Goal: Task Accomplishment & Management: Use online tool/utility

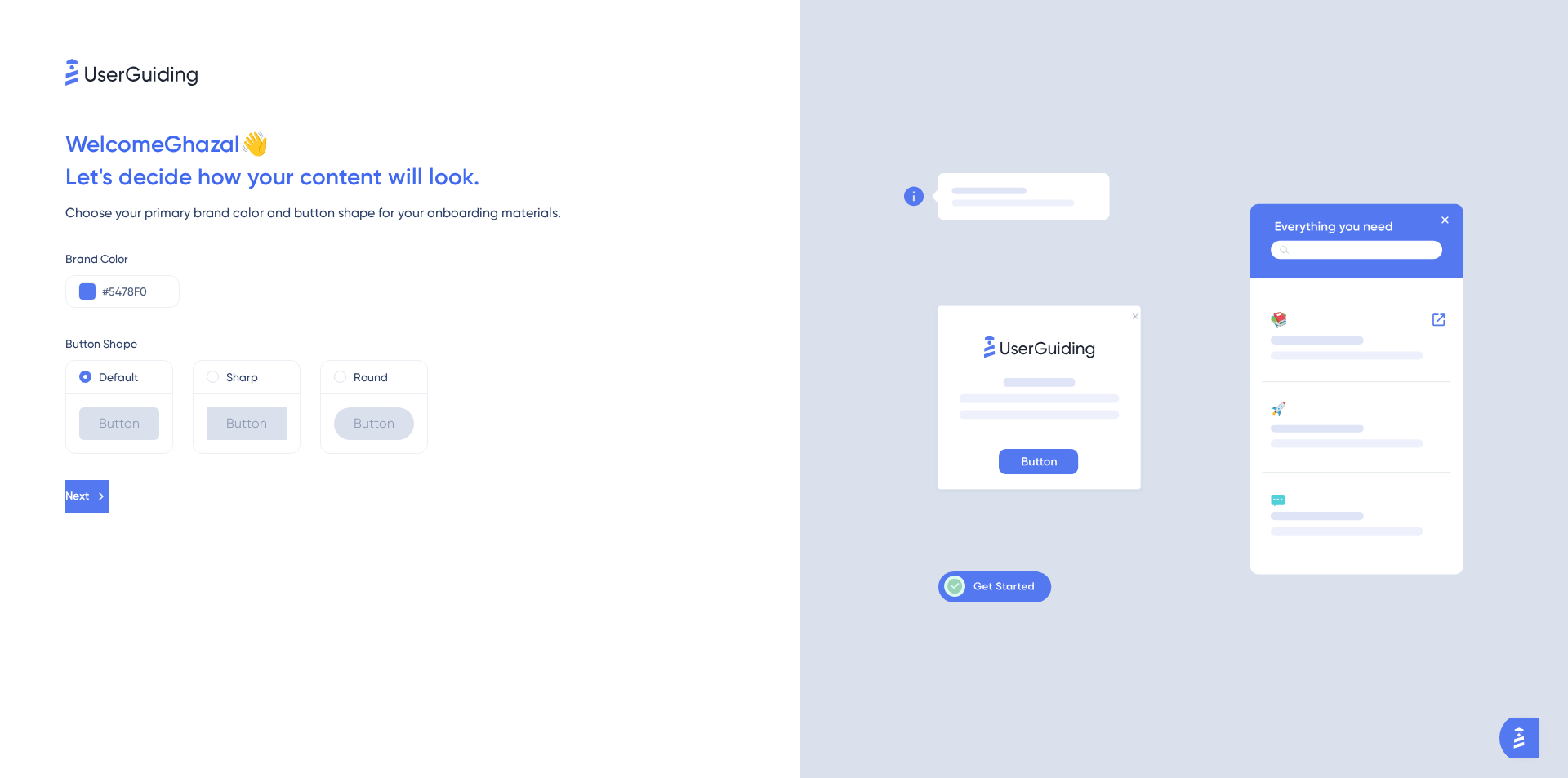
click at [1132, 313] on icon at bounding box center [1039, 311] width 201 height 13
click at [89, 501] on span "Next" at bounding box center [78, 496] width 24 height 19
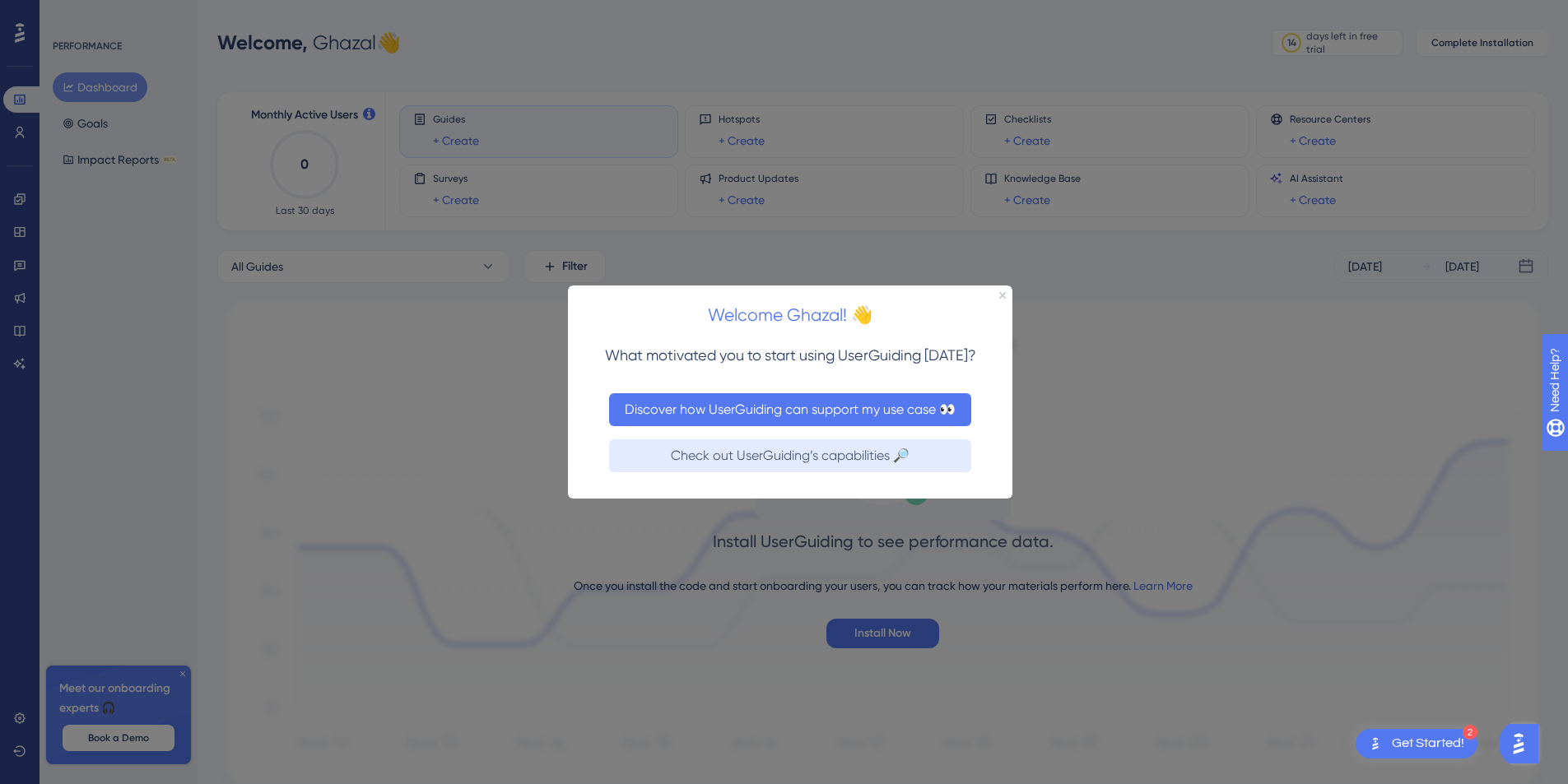
click at [730, 400] on button "Discover how UserGuiding can support my use case 👀" at bounding box center [790, 409] width 362 height 33
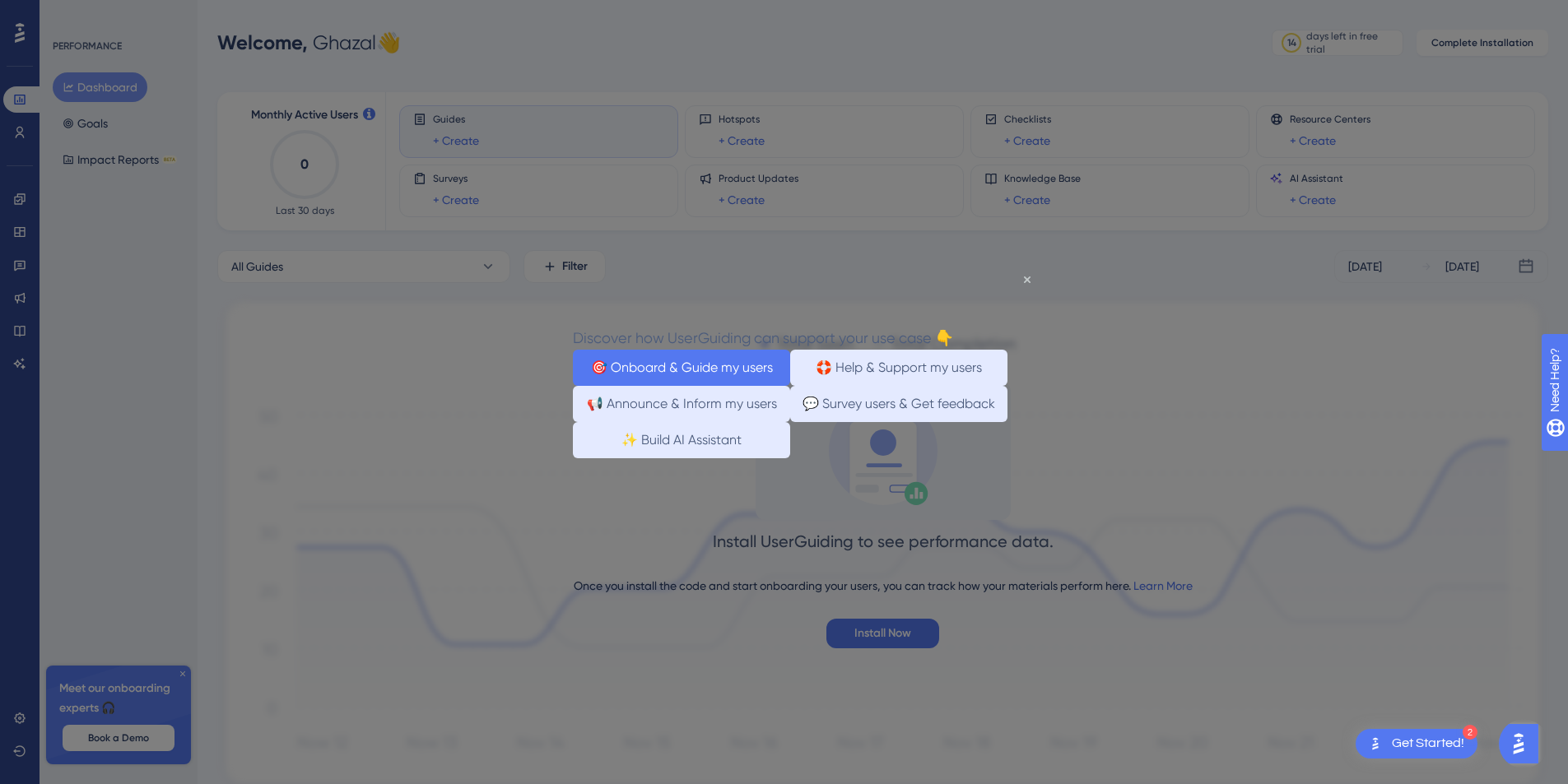
click at [740, 370] on button "🎯 Onboard & Guide my users" at bounding box center [681, 366] width 217 height 36
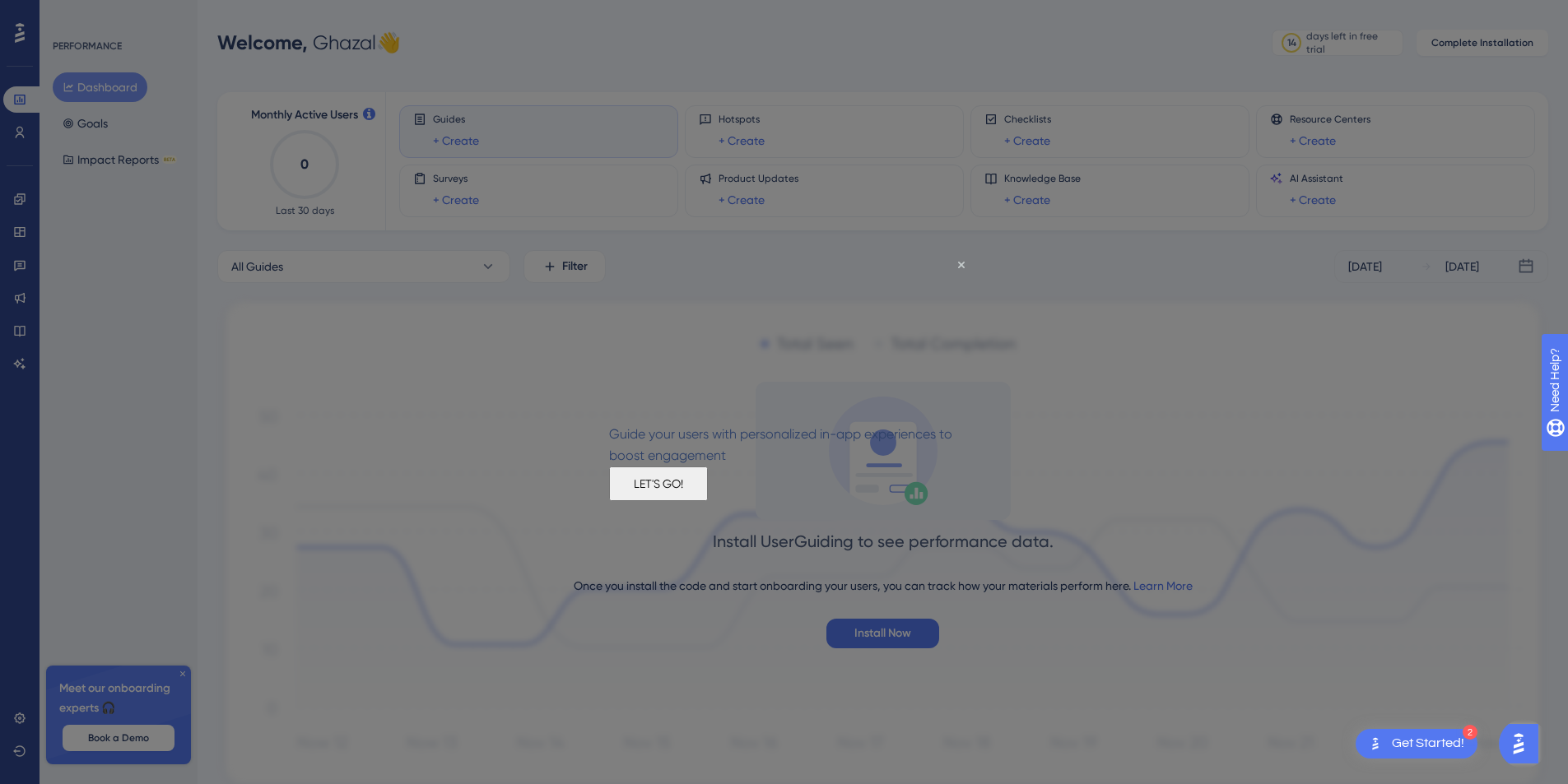
click at [708, 497] on button "LET'S GO!" at bounding box center [658, 483] width 99 height 35
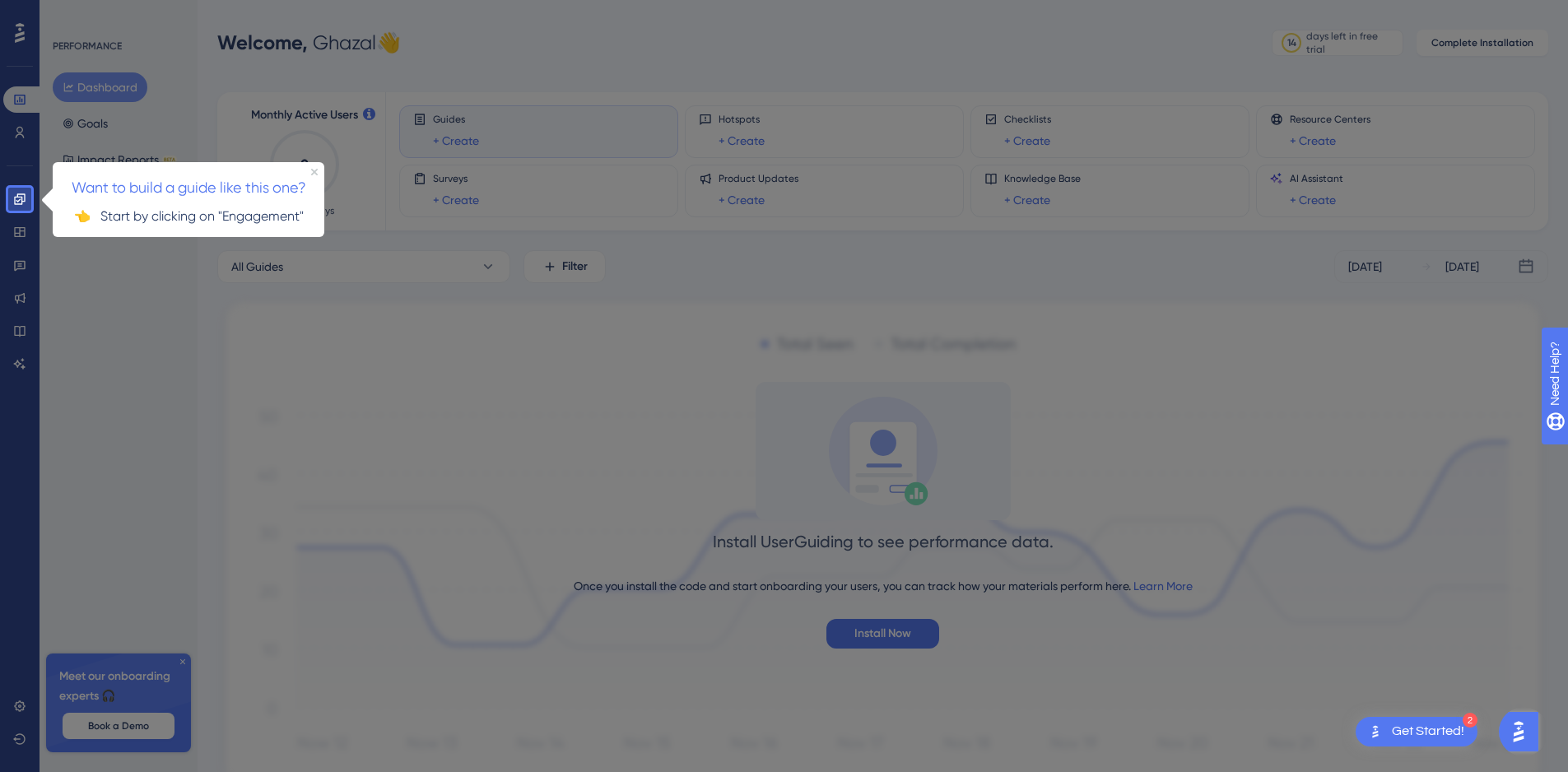
click at [248, 193] on span "Want to build a guide like this one?" at bounding box center [189, 186] width 235 height 17
click at [26, 193] on icon at bounding box center [19, 199] width 13 height 13
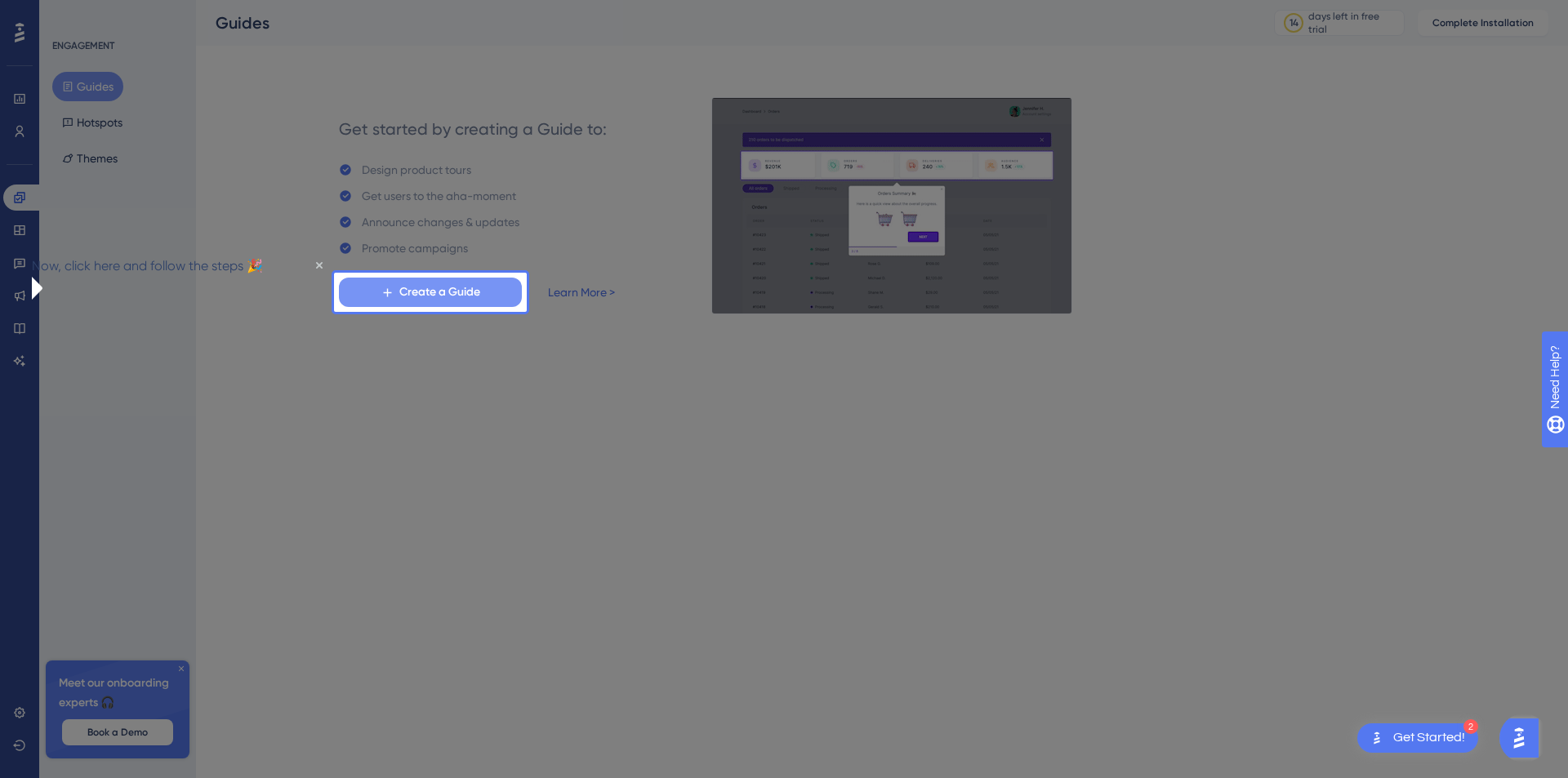
click at [463, 298] on span "Create a Guide" at bounding box center [439, 291] width 81 height 19
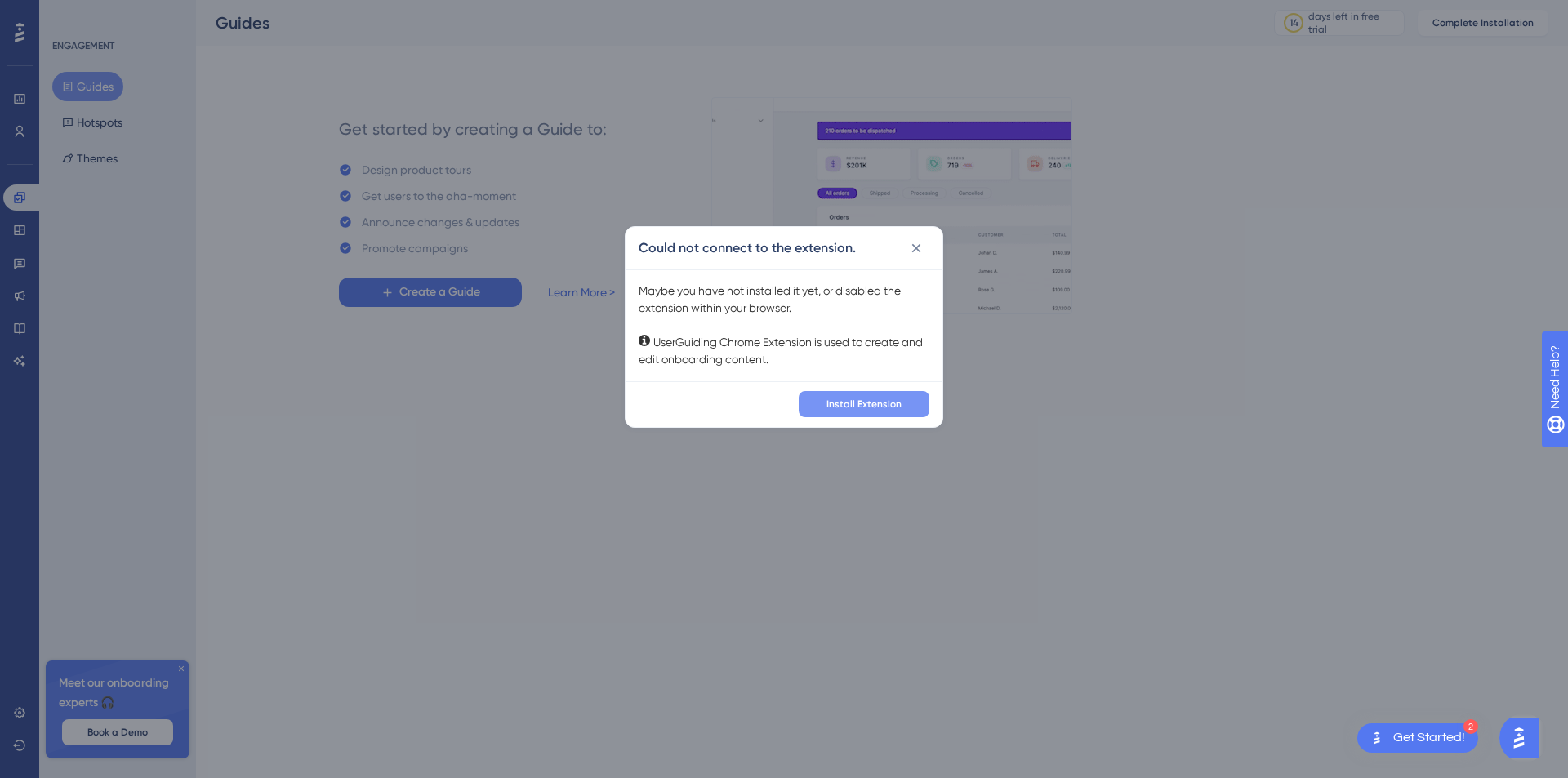
click at [875, 402] on span "Install Extension" at bounding box center [864, 404] width 75 height 13
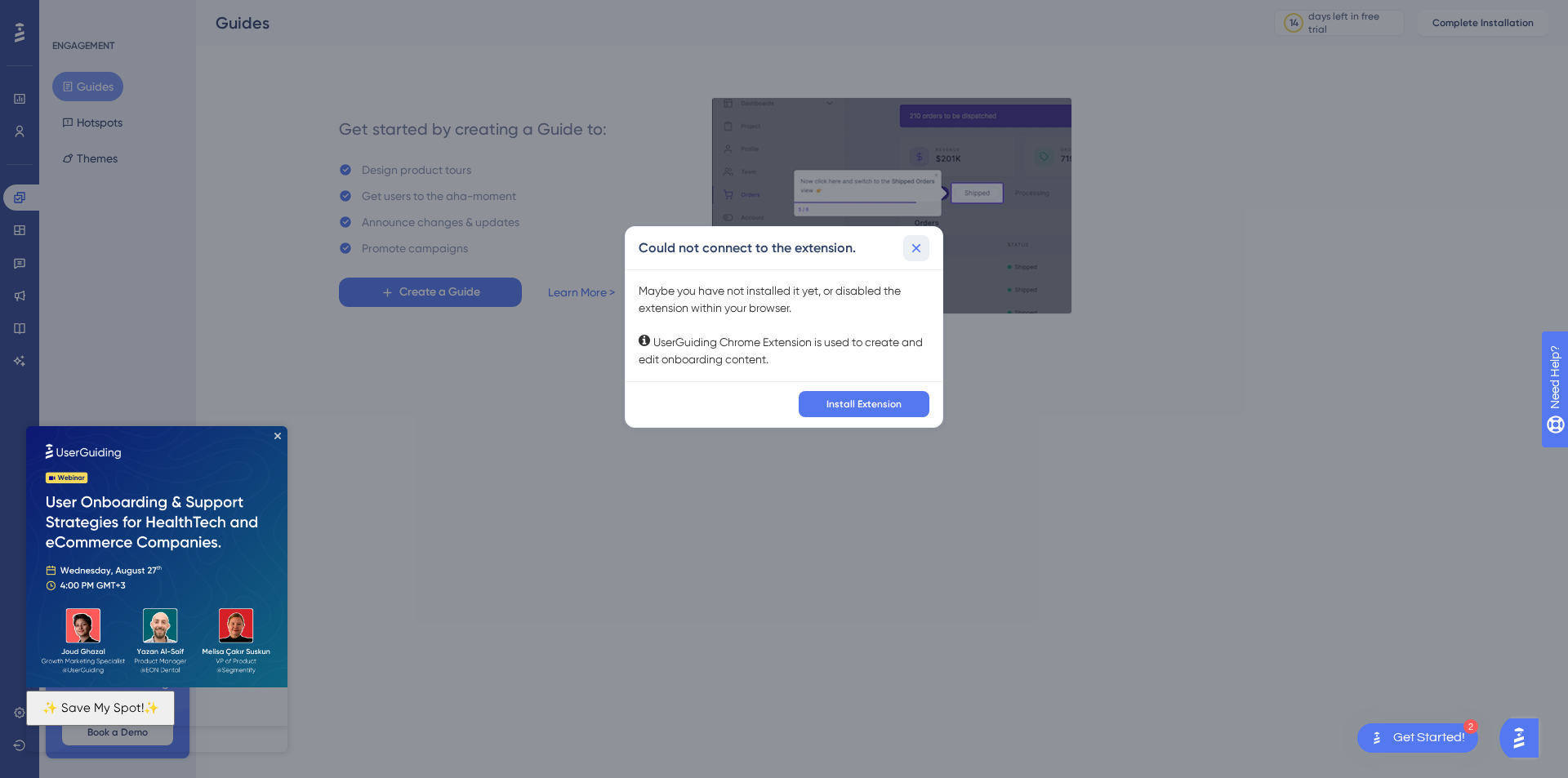
click at [921, 250] on icon at bounding box center [916, 248] width 16 height 16
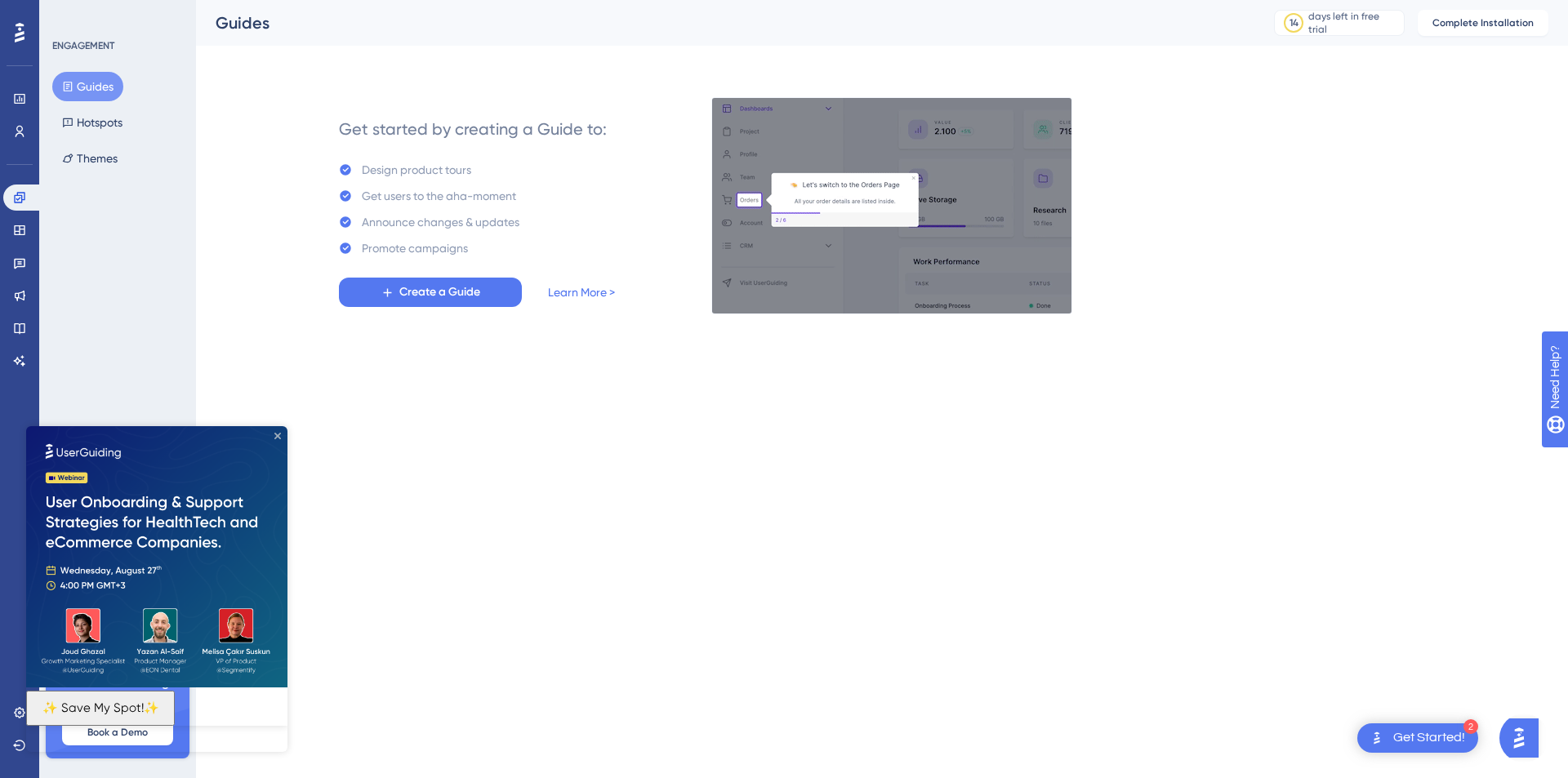
click at [277, 436] on icon "Close Preview" at bounding box center [277, 436] width 6 height 6
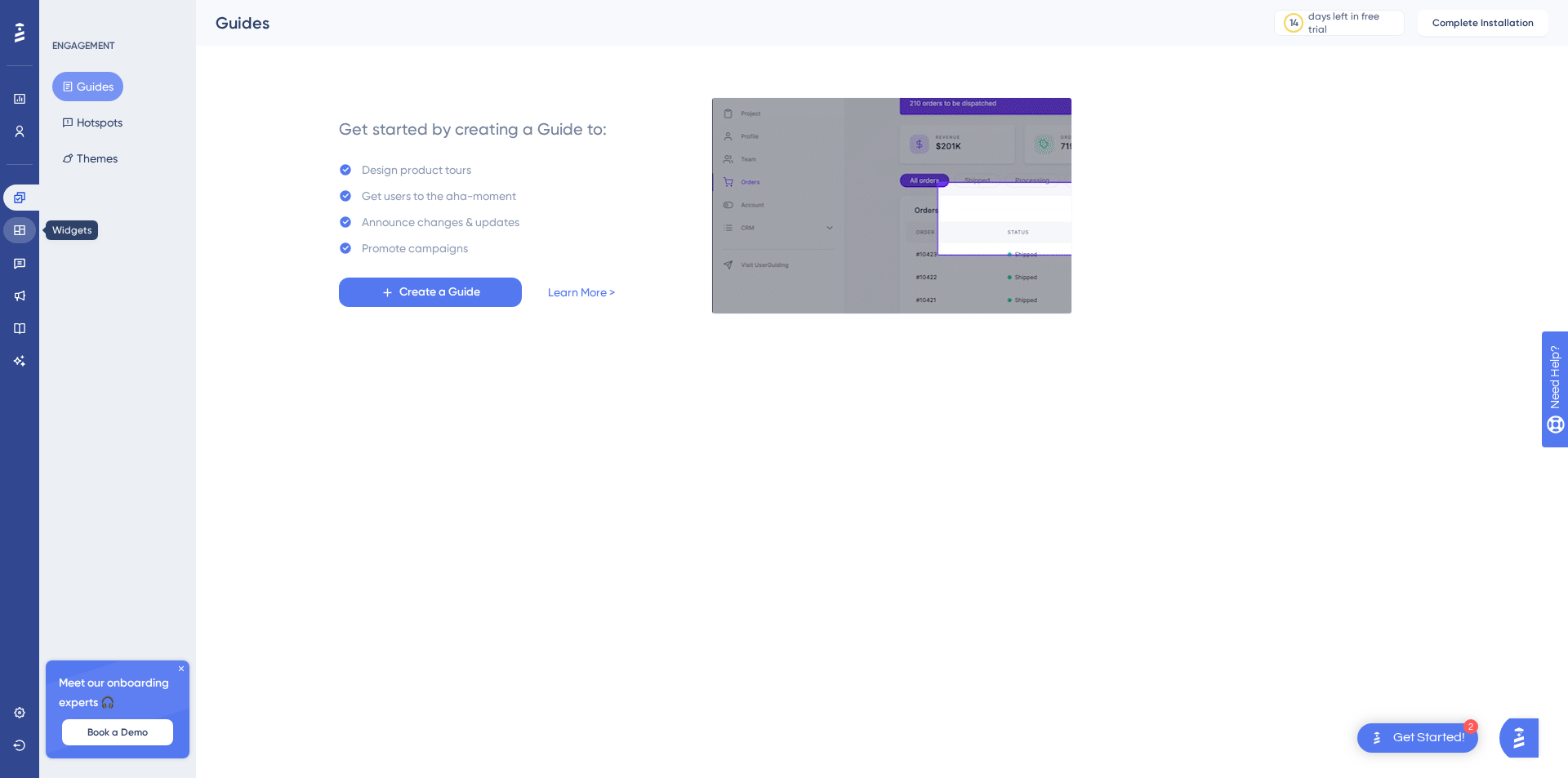
click at [21, 230] on icon at bounding box center [19, 230] width 13 height 13
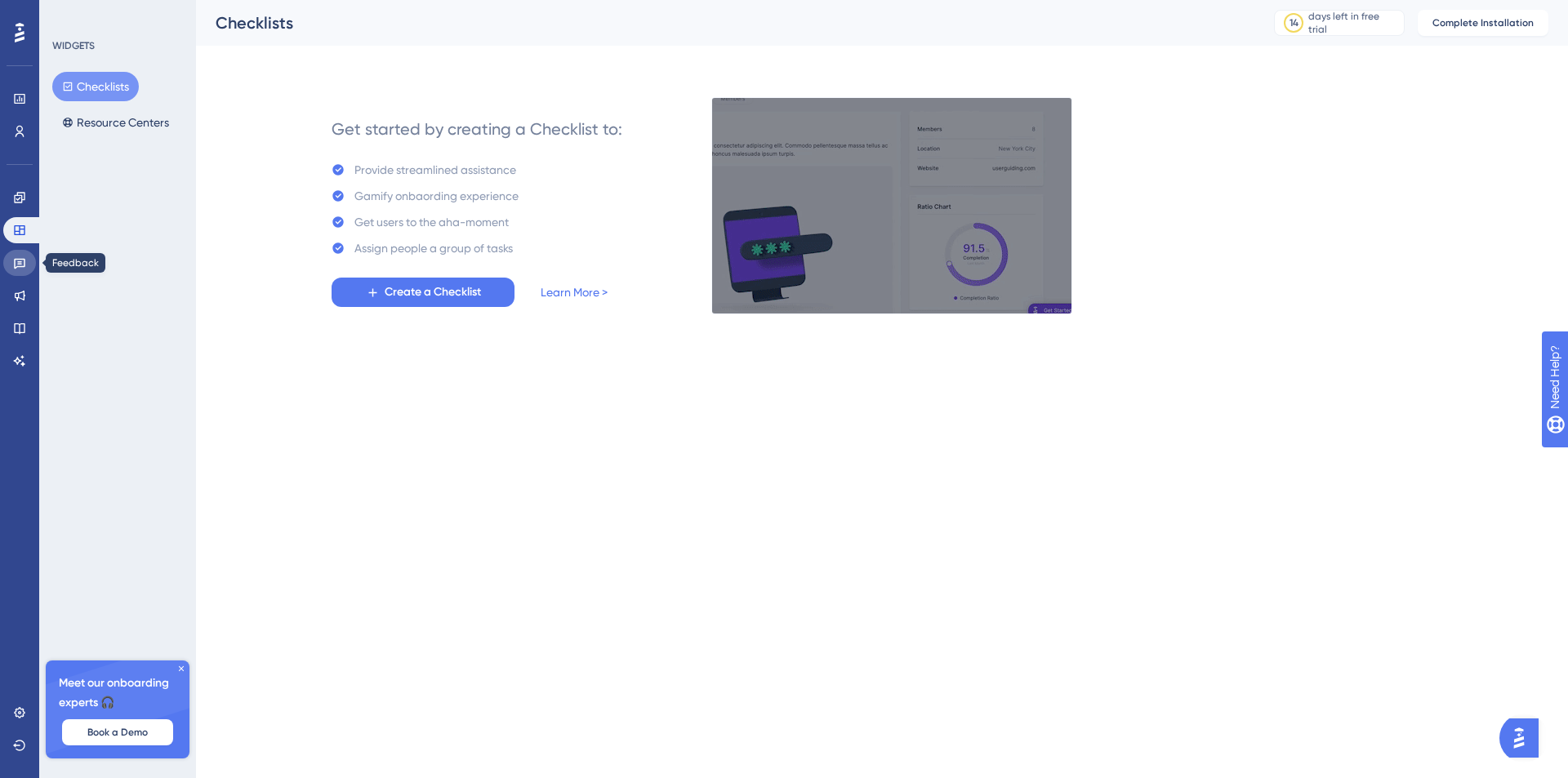
click at [21, 268] on icon at bounding box center [19, 263] width 13 height 13
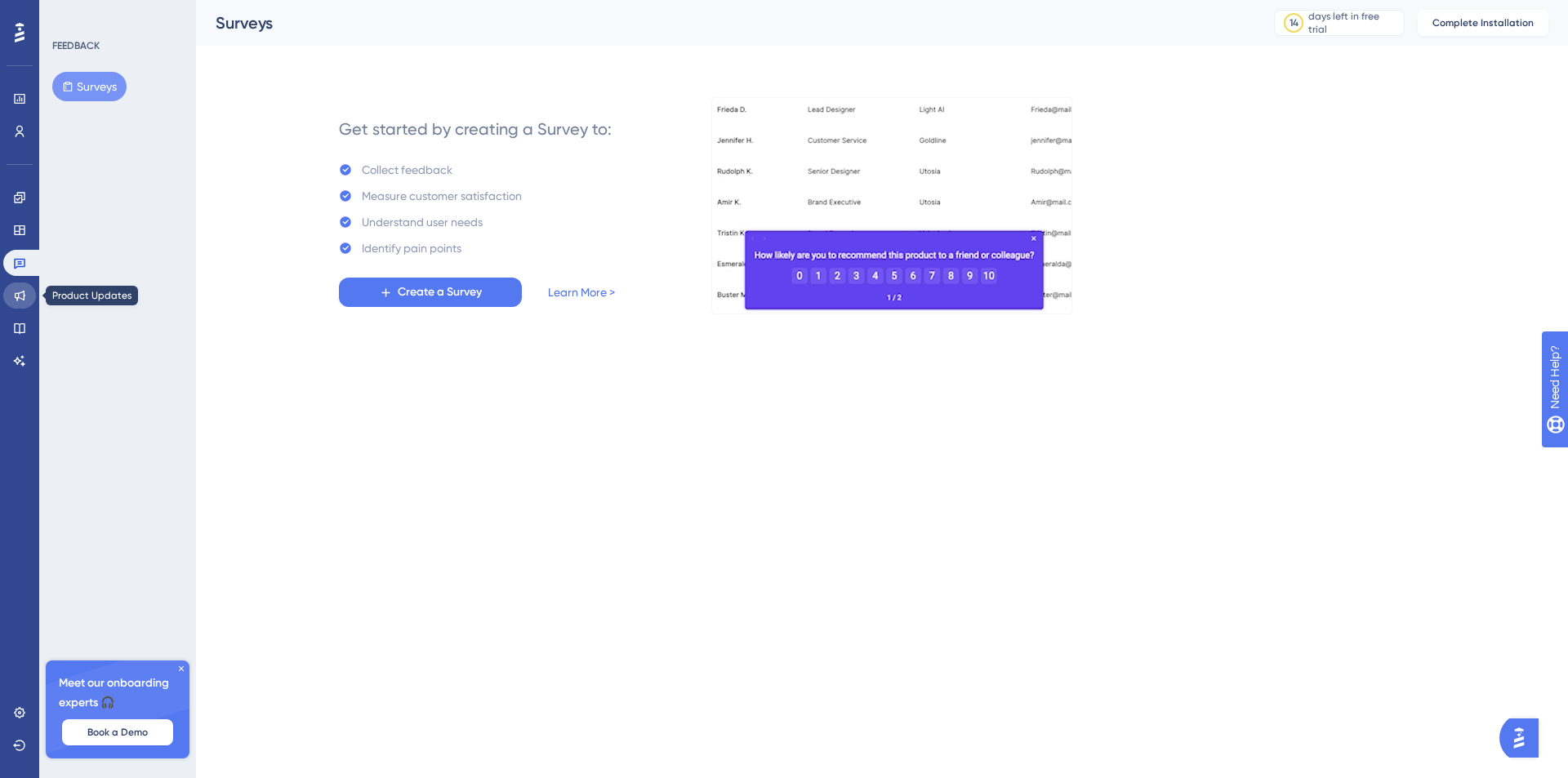
click at [20, 303] on link at bounding box center [20, 295] width 33 height 26
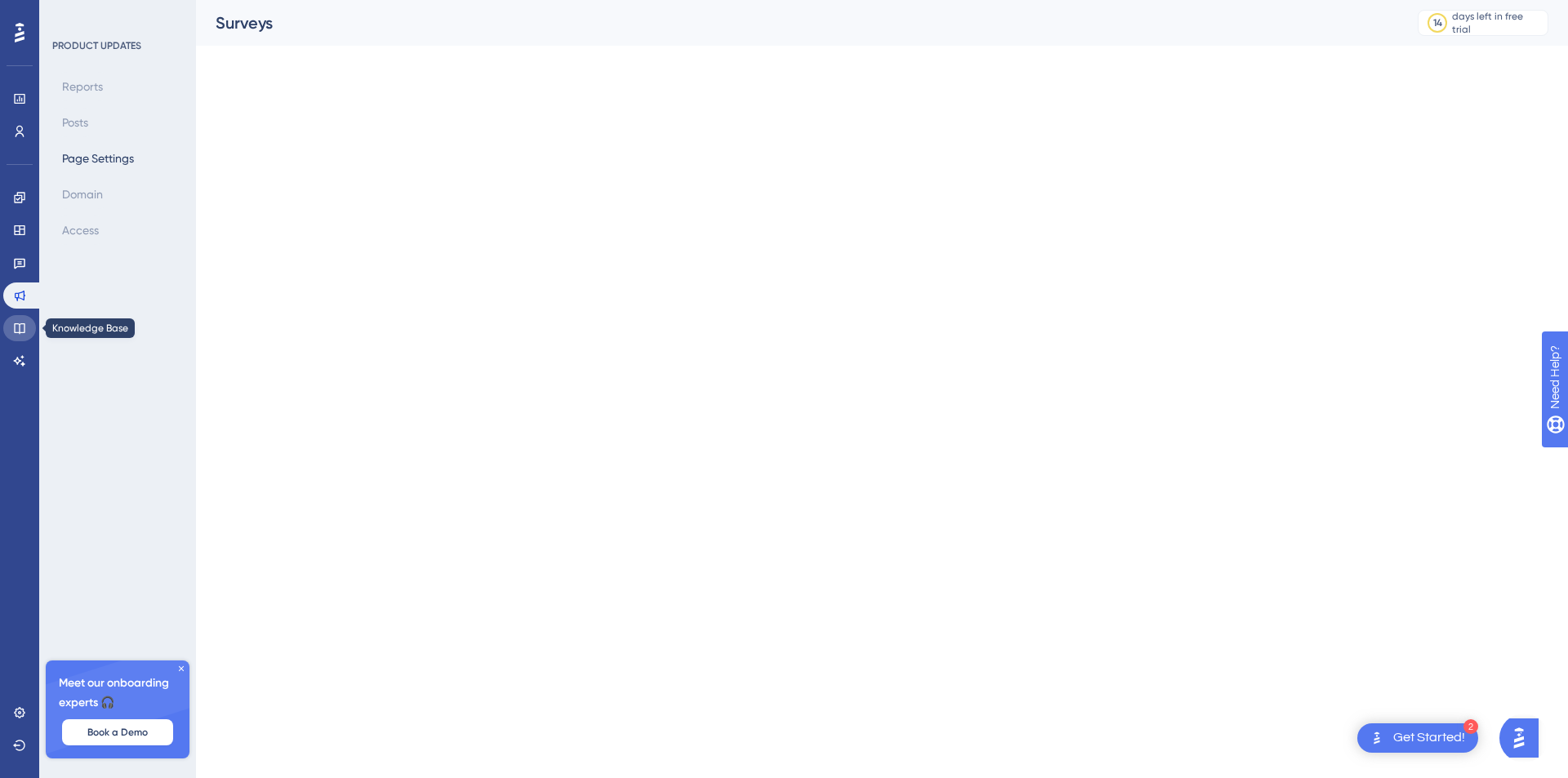
click at [20, 325] on icon at bounding box center [19, 328] width 13 height 13
click at [21, 351] on link at bounding box center [20, 361] width 33 height 26
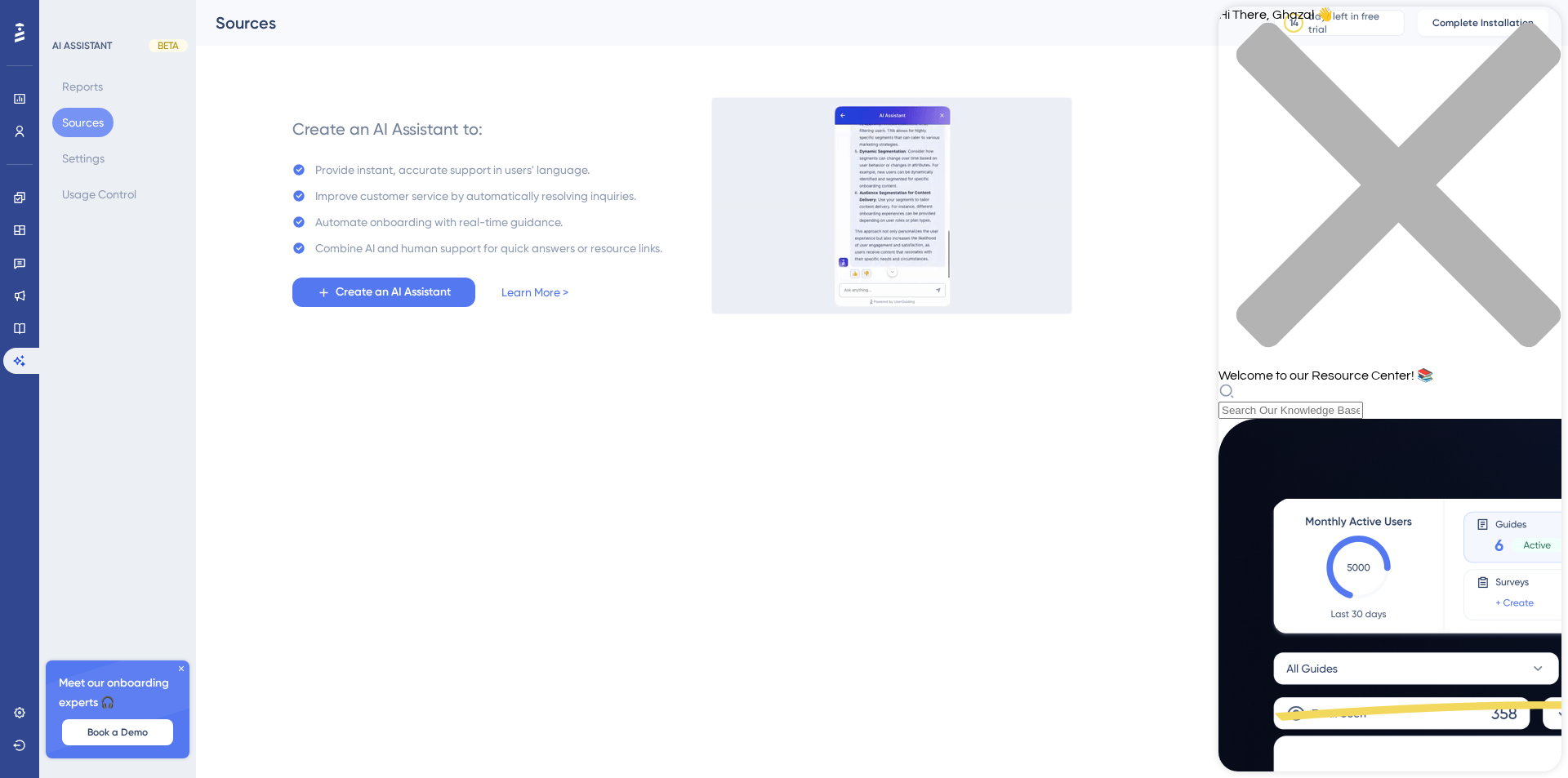
click at [1537, 27] on icon "close resource center" at bounding box center [1390, 194] width 343 height 343
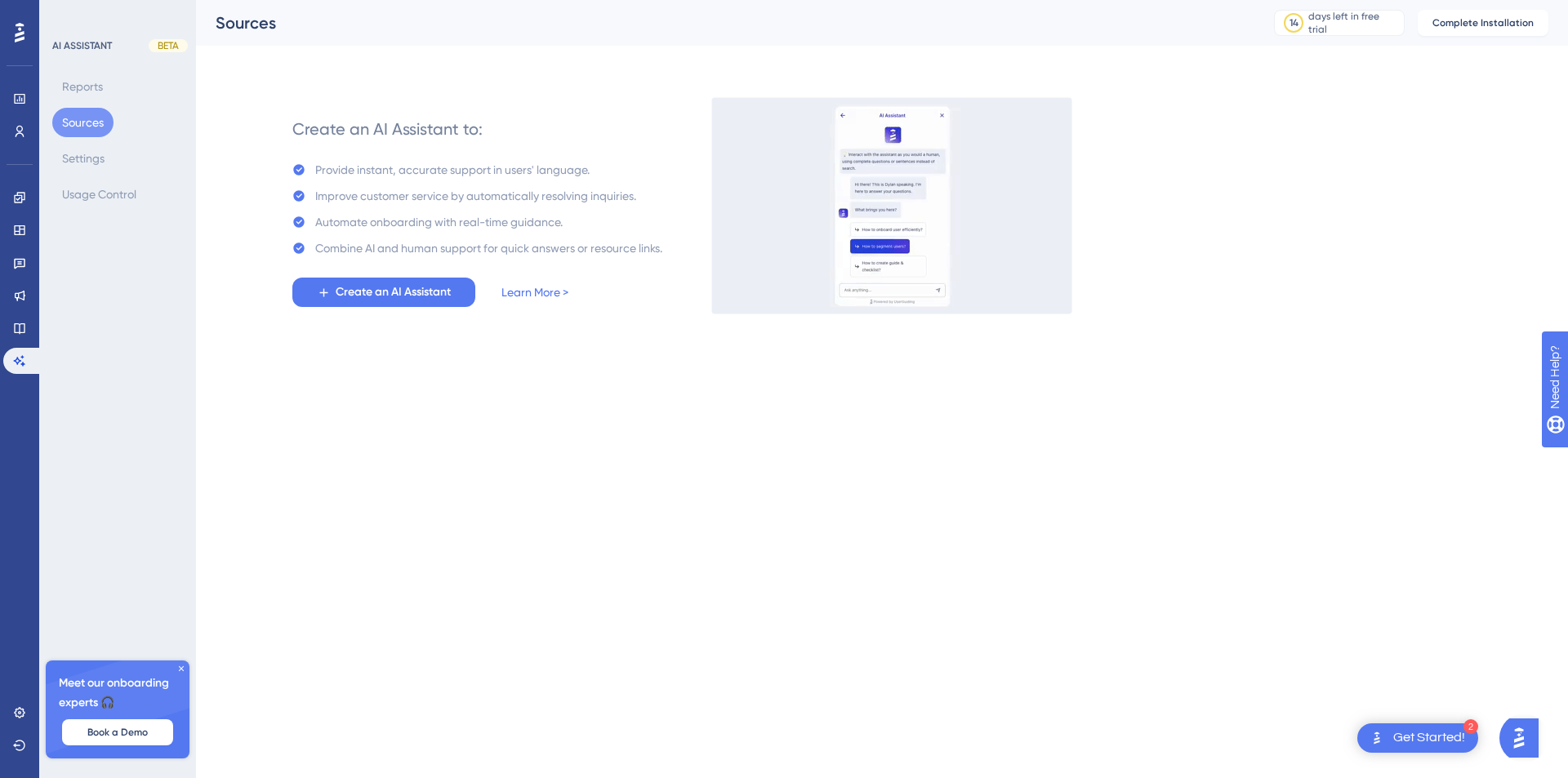
click at [1406, 737] on div "Get Started!" at bounding box center [1428, 738] width 72 height 18
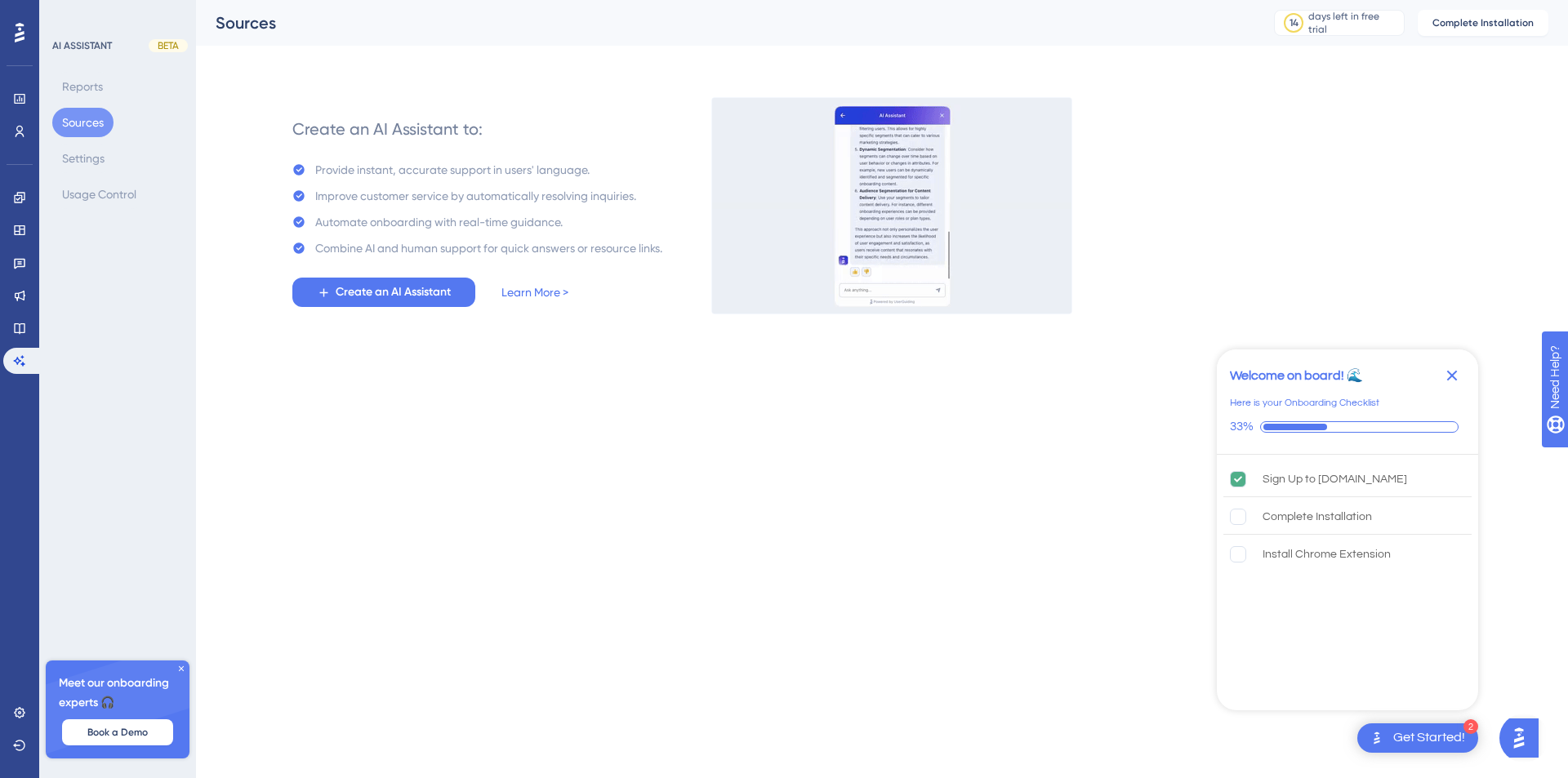
click at [1453, 369] on icon "Close Checklist" at bounding box center [1451, 375] width 19 height 19
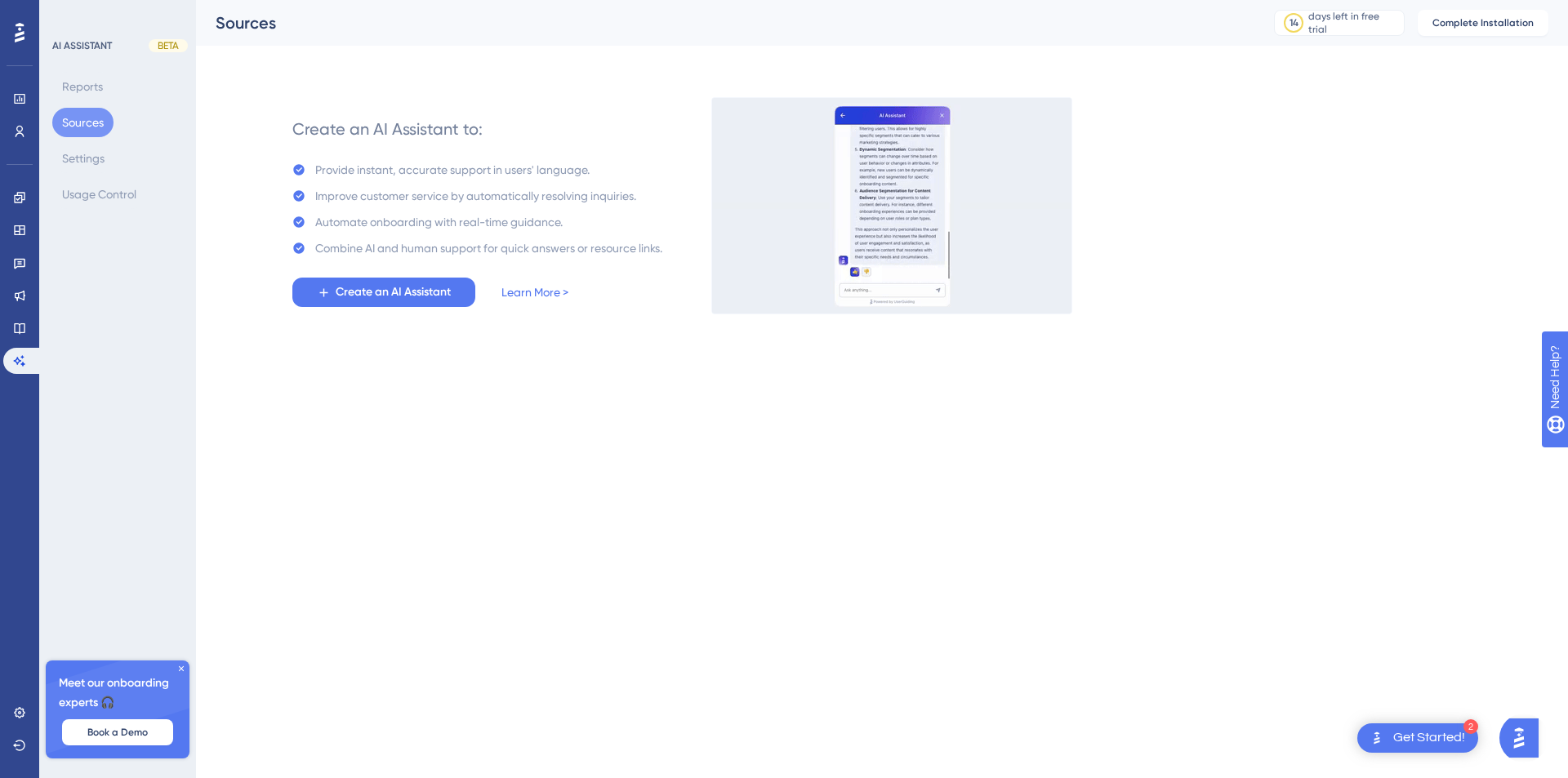
click at [1429, 737] on div "Get Started!" at bounding box center [1428, 738] width 72 height 18
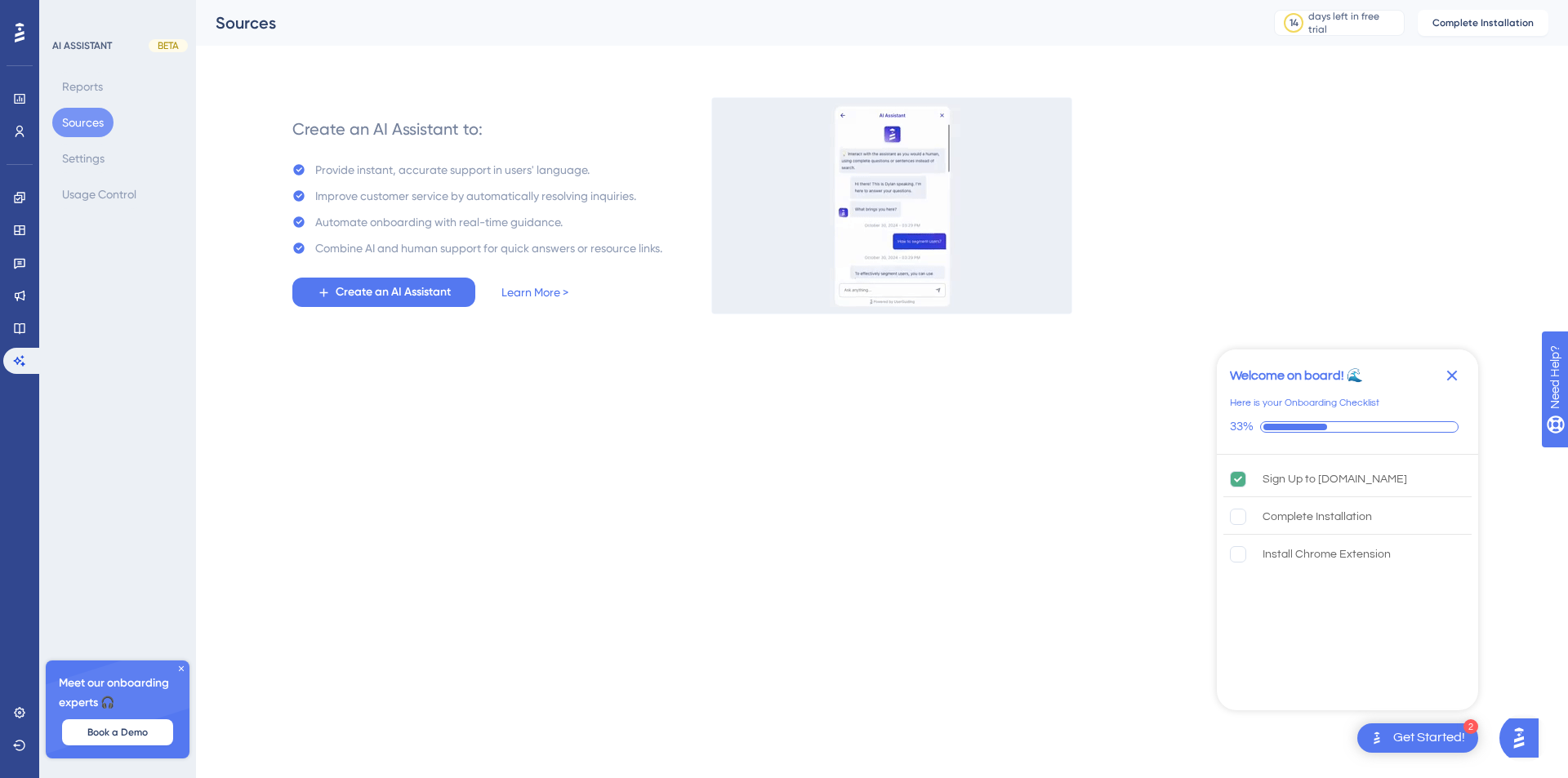
click at [1457, 373] on icon "Close Checklist" at bounding box center [1452, 376] width 11 height 11
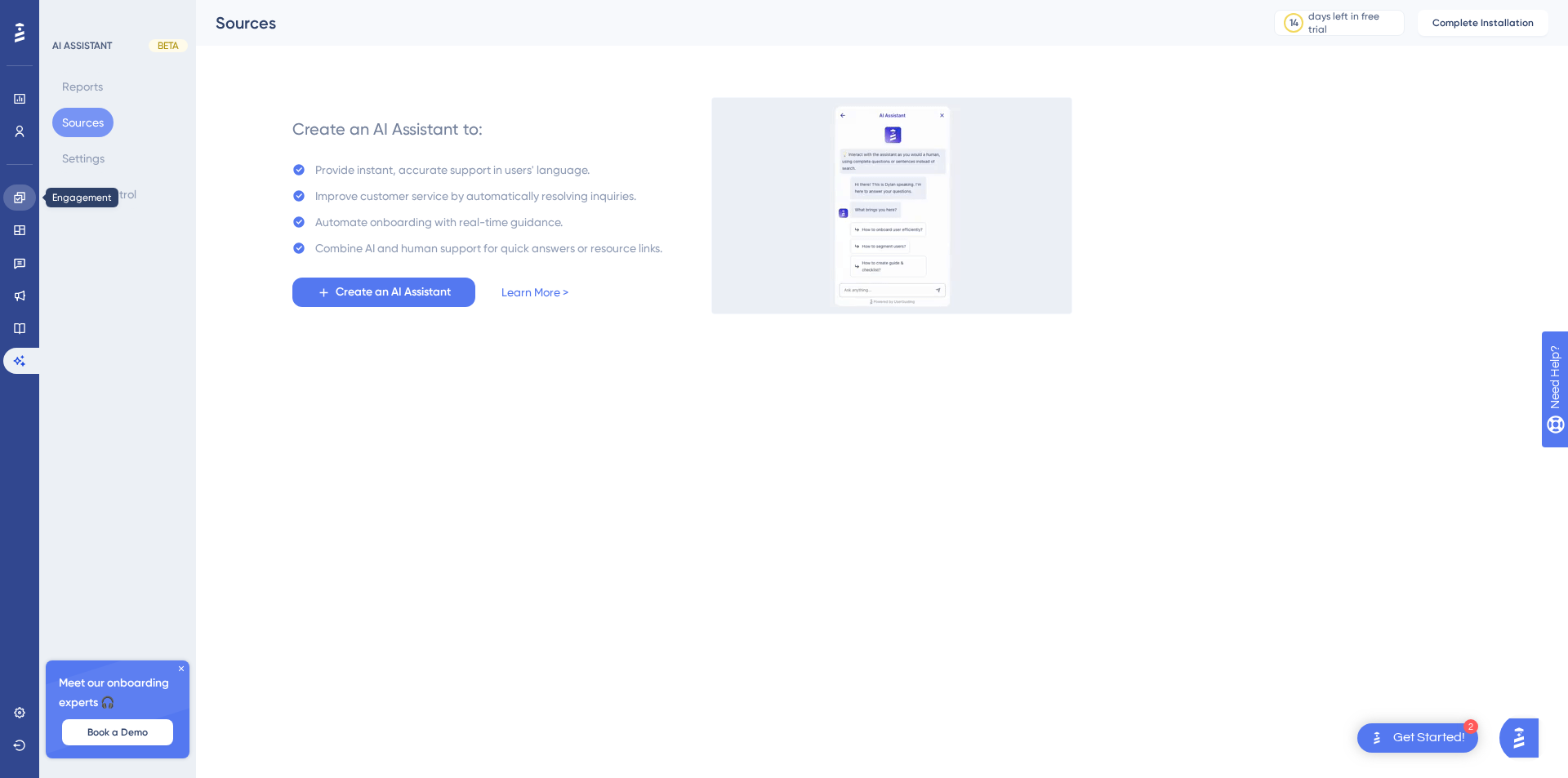
click at [30, 202] on link at bounding box center [20, 197] width 33 height 26
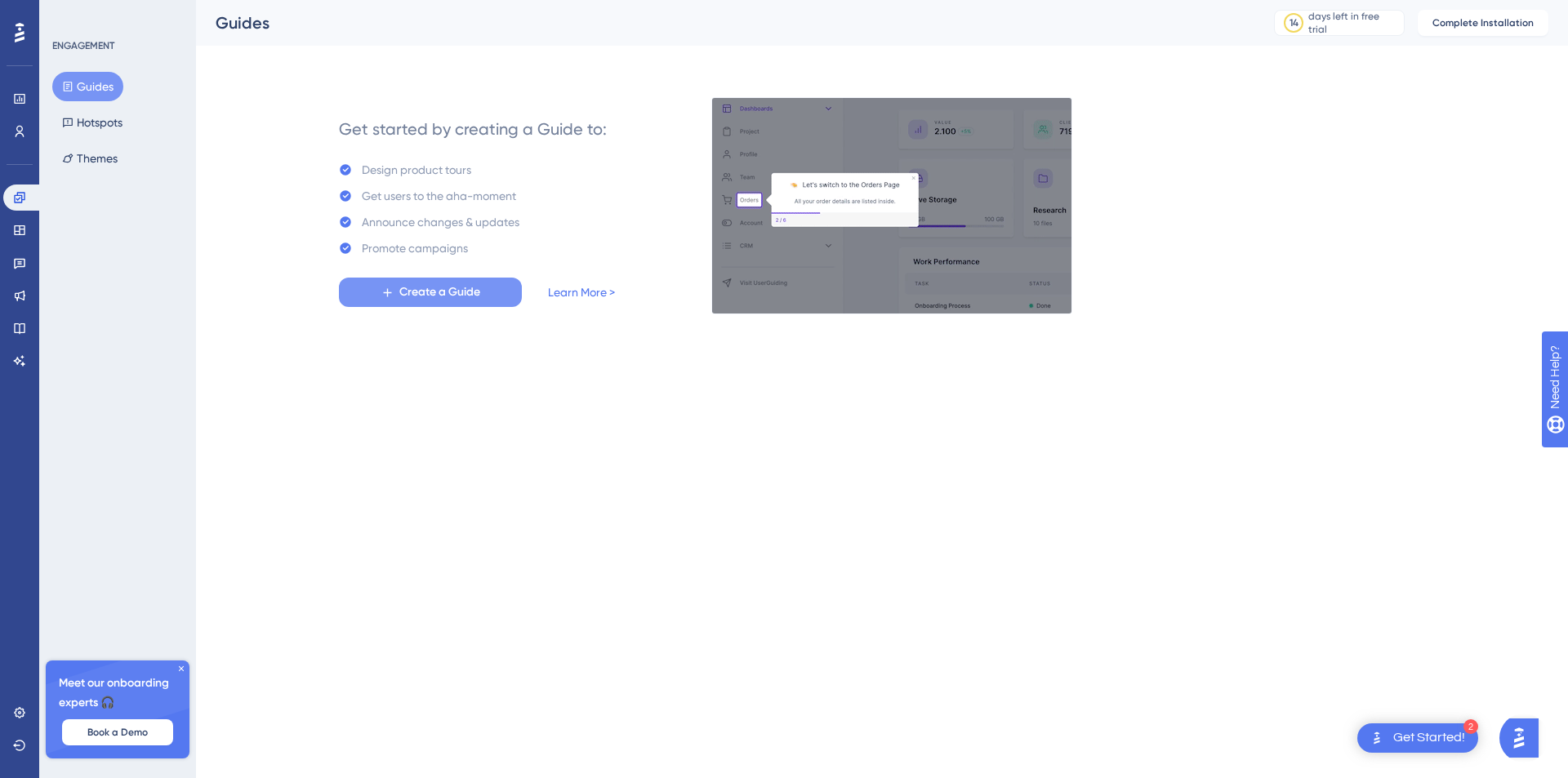
click at [410, 286] on span "Create a Guide" at bounding box center [439, 291] width 81 height 19
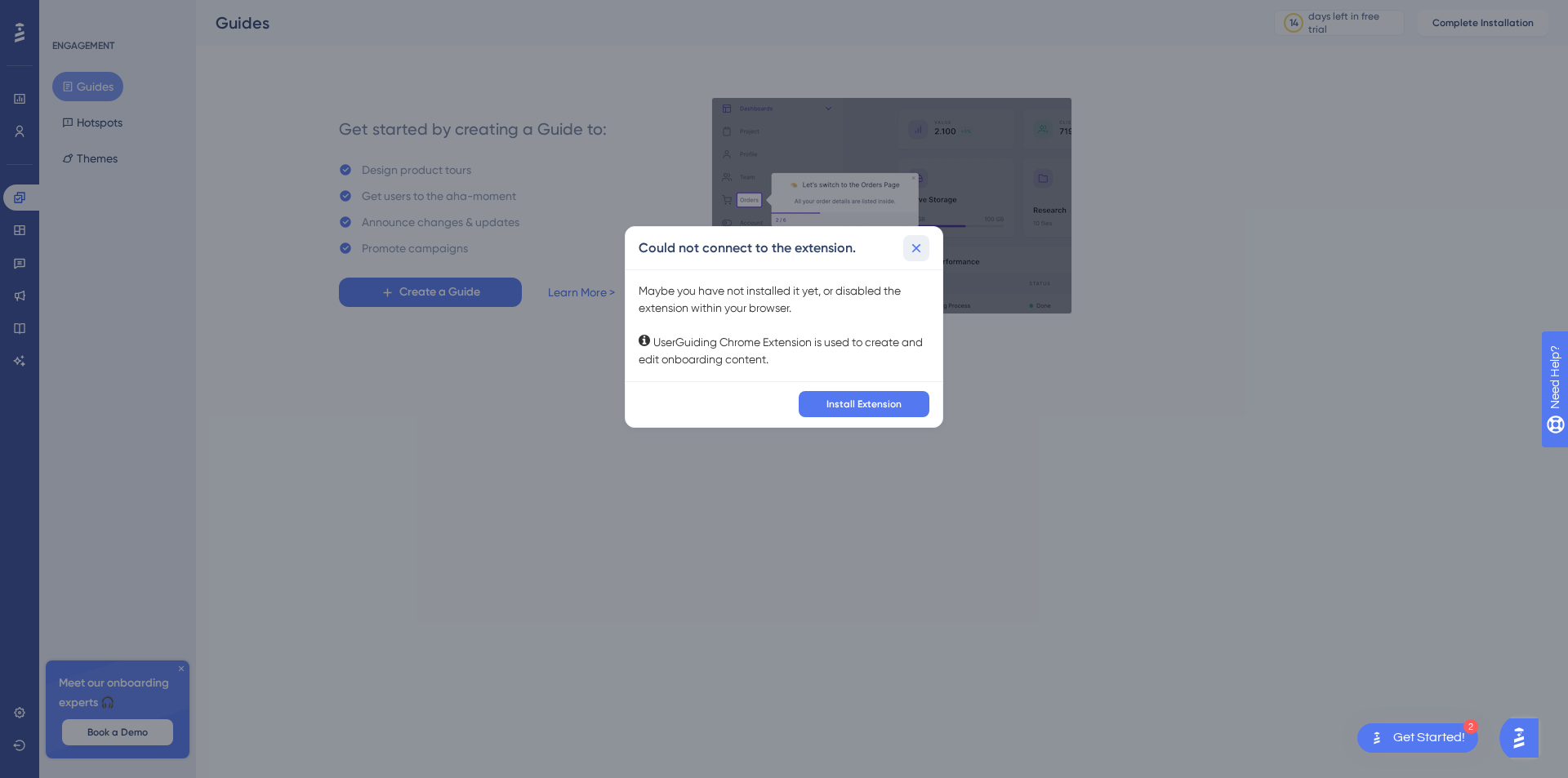
click at [915, 244] on icon at bounding box center [916, 248] width 16 height 16
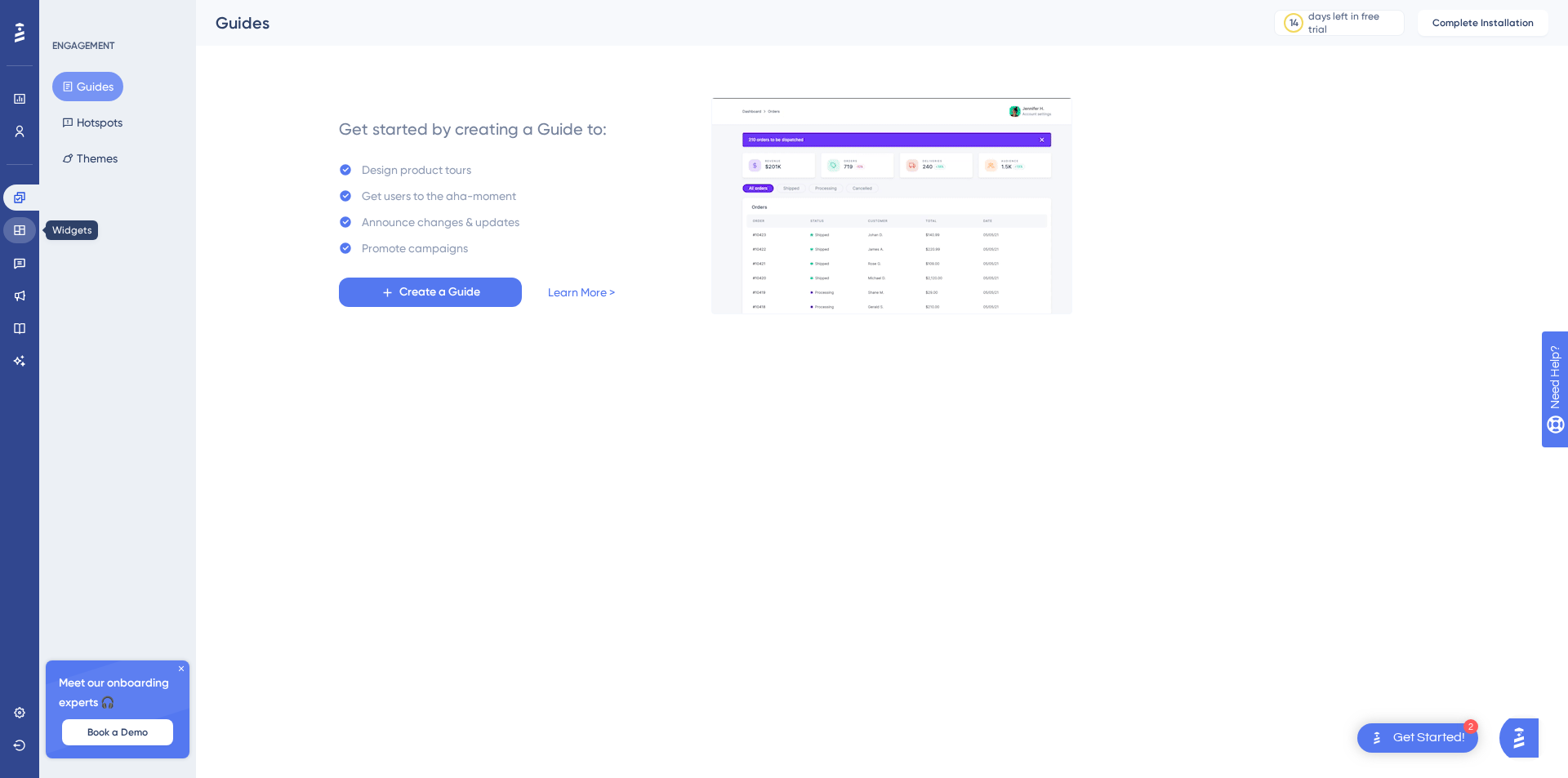
click at [18, 236] on icon at bounding box center [19, 230] width 13 height 13
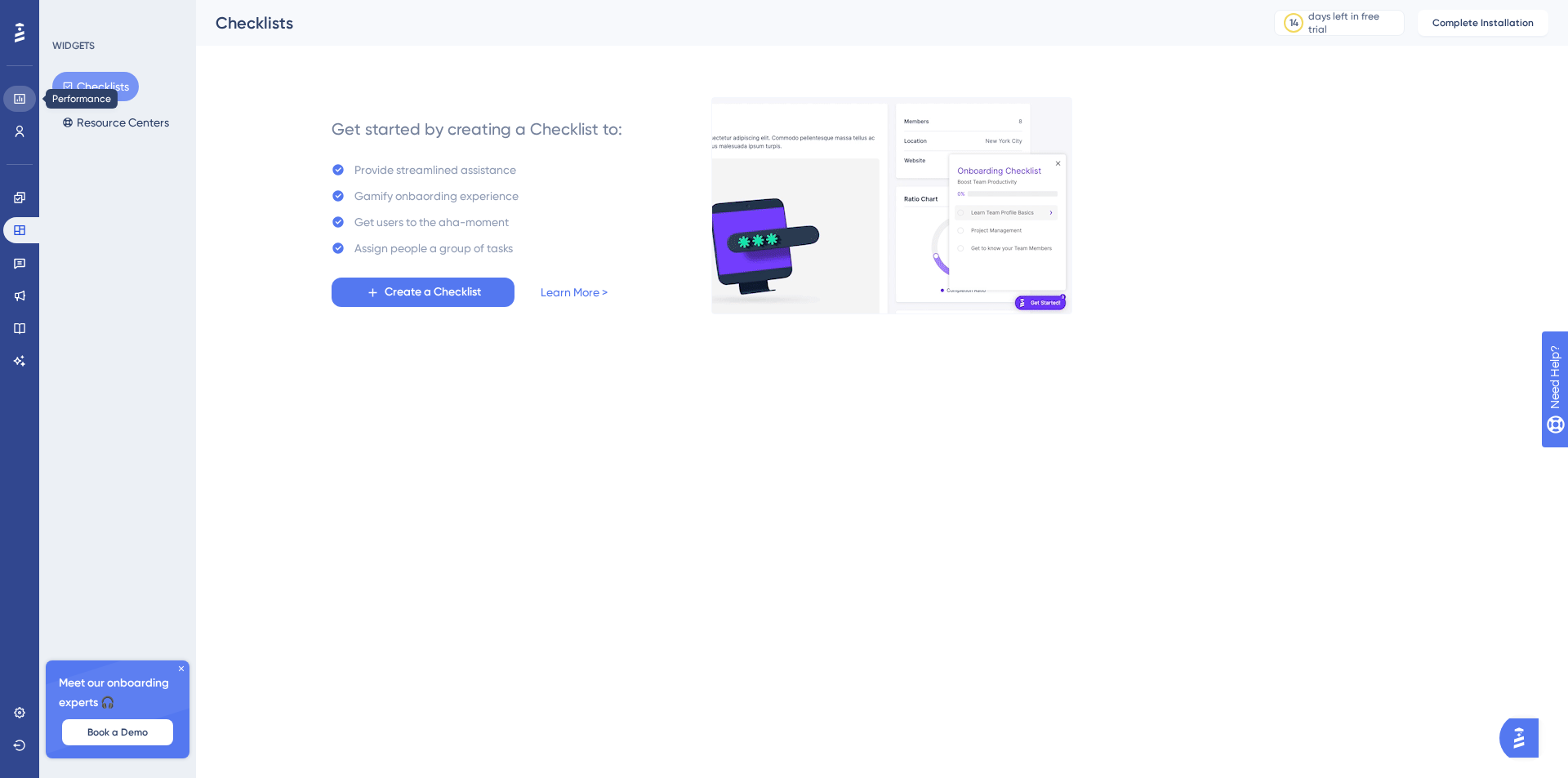
click at [12, 104] on link at bounding box center [20, 99] width 33 height 26
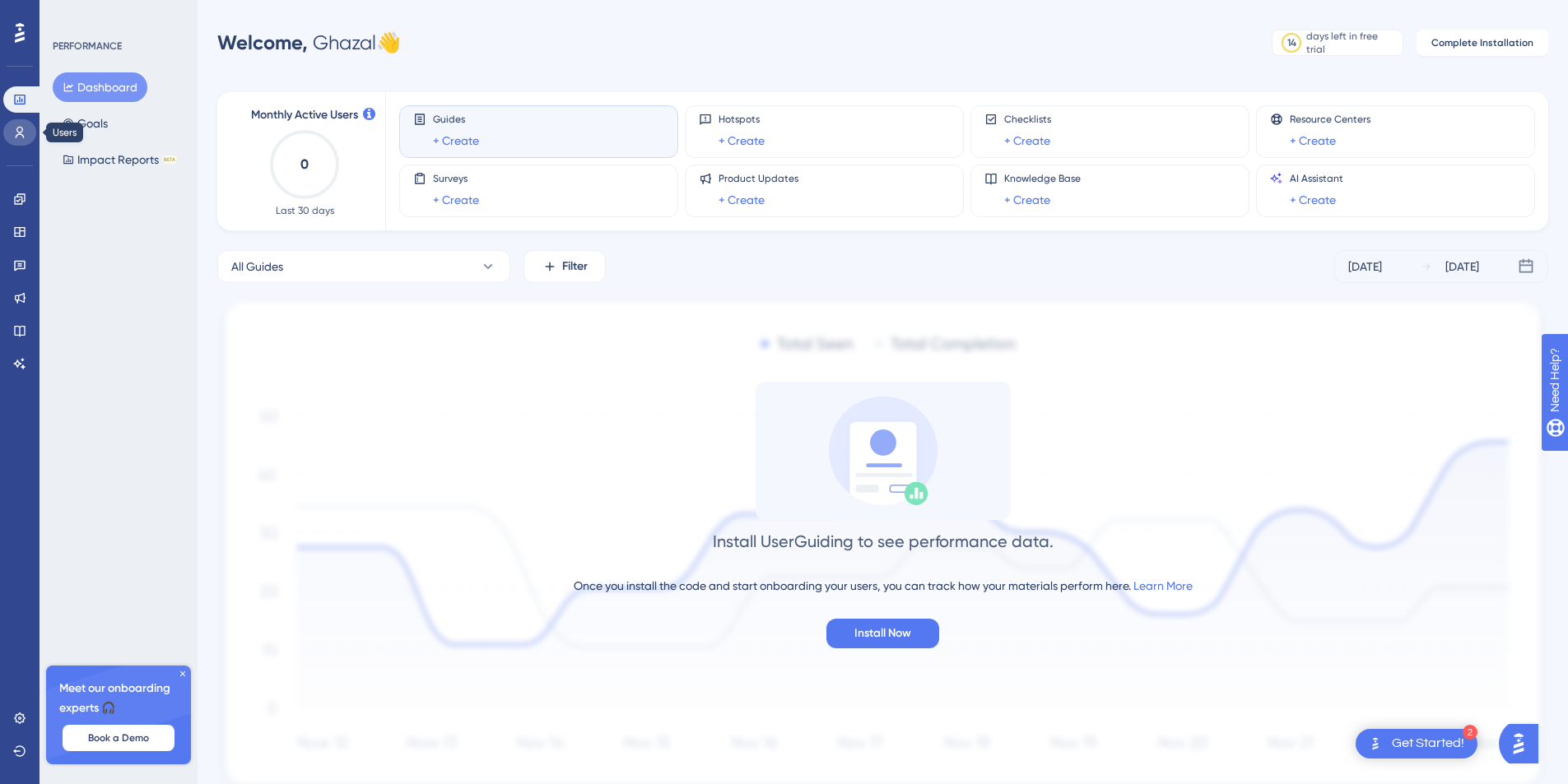
click at [24, 131] on icon at bounding box center [19, 133] width 13 height 13
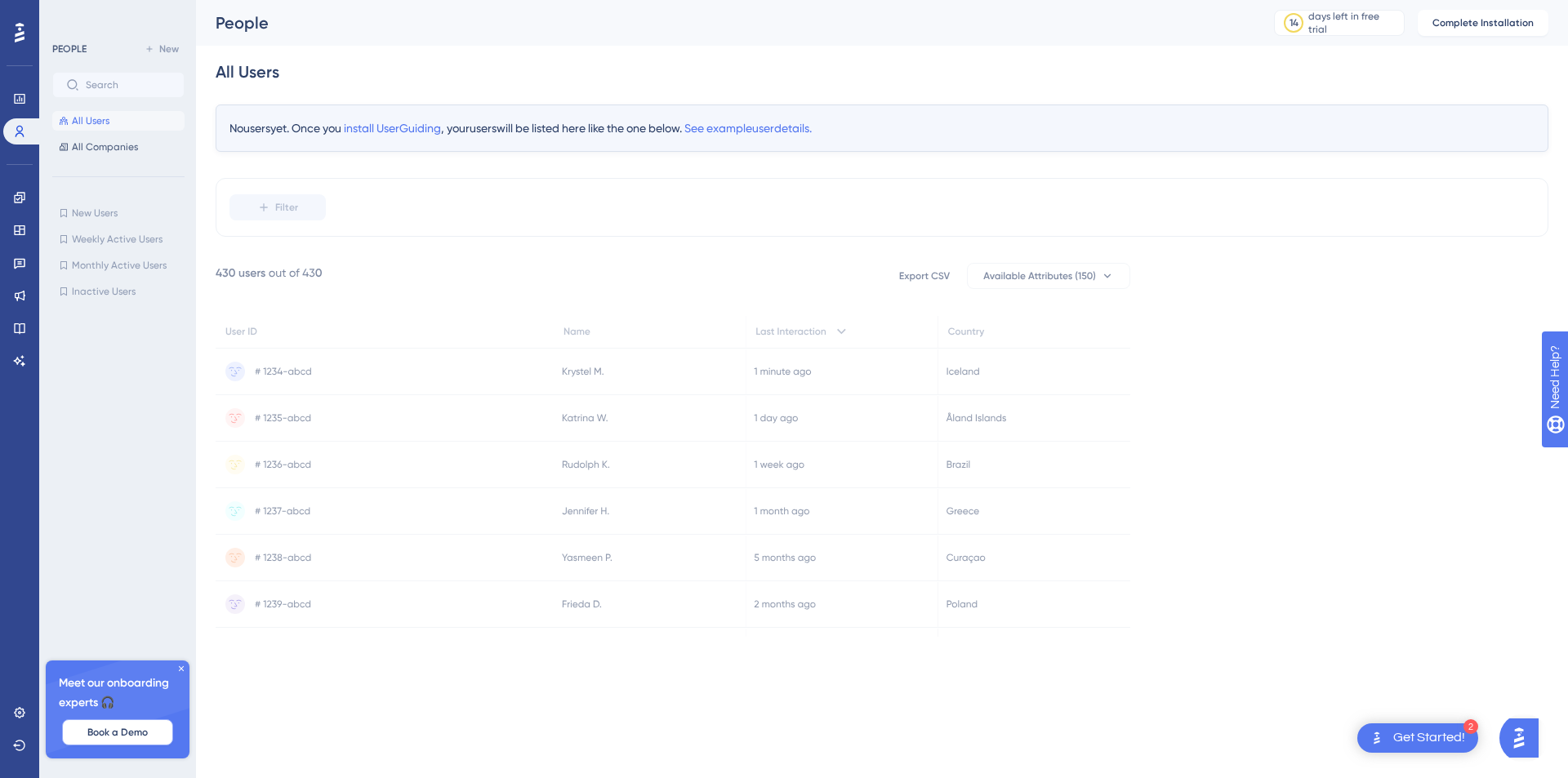
click at [96, 735] on span "Book a Demo" at bounding box center [118, 732] width 60 height 13
click at [1567, 470] on span "Need Help?" at bounding box center [1597, 460] width 89 height 27
